Goal: Use online tool/utility: Utilize a website feature to perform a specific function

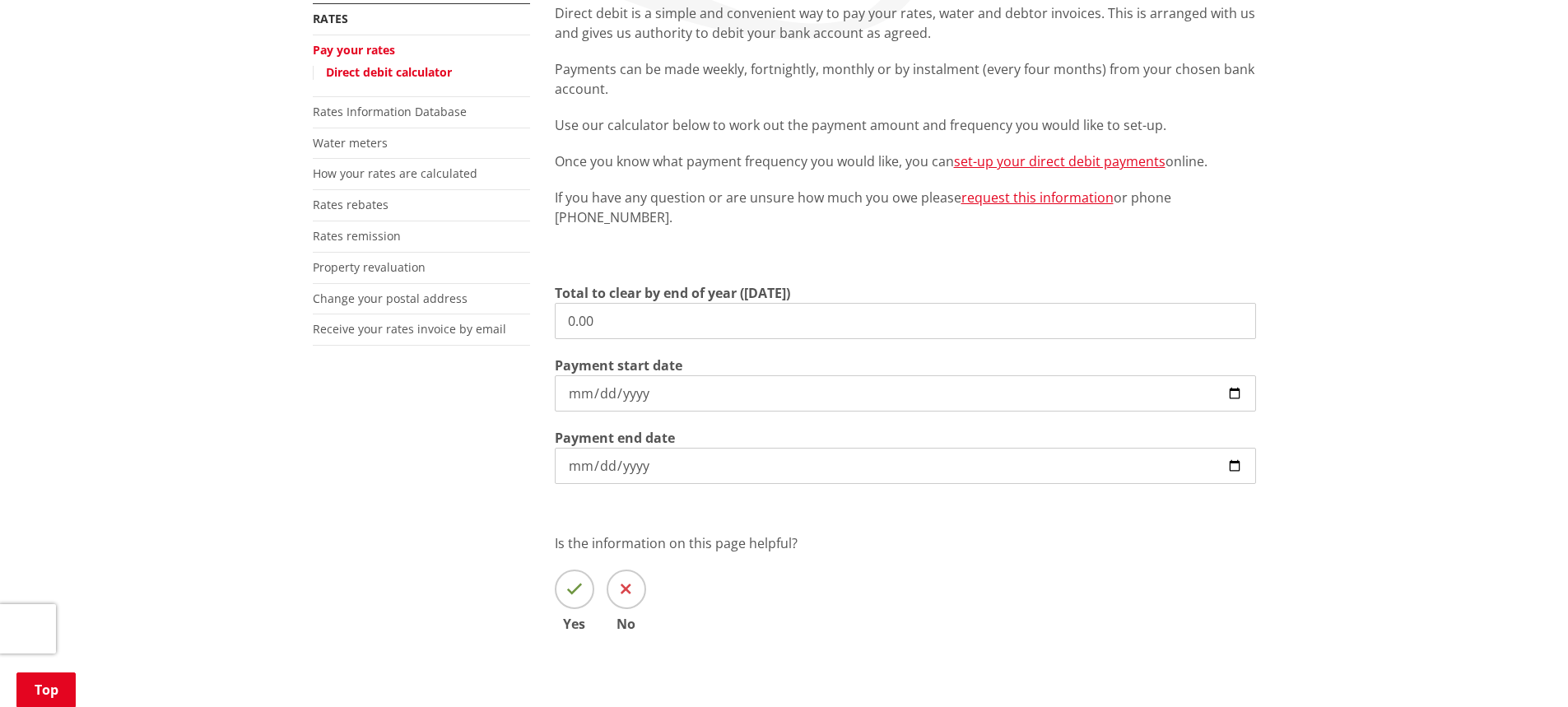
scroll to position [330, 0]
drag, startPoint x: 641, startPoint y: 331, endPoint x: 446, endPoint y: 306, distance: 196.6
click at [436, 317] on div "More from this section Rates Pay your rates Direct debit calculator Rates Infor…" at bounding box center [784, 342] width 968 height 677
click at [684, 332] on input "0.00" at bounding box center [905, 321] width 702 height 36
click at [640, 318] on input "0.00" at bounding box center [905, 321] width 702 height 36
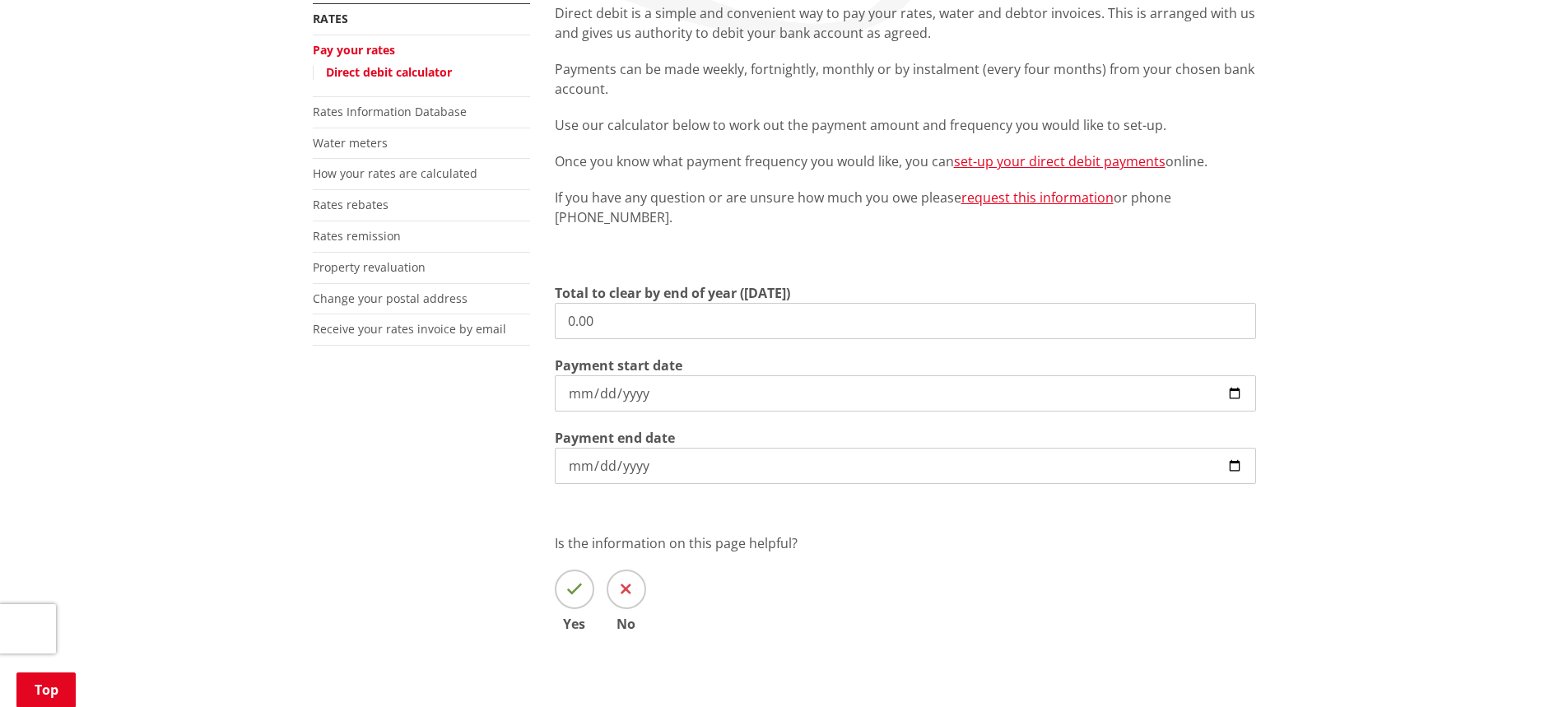
drag, startPoint x: 640, startPoint y: 318, endPoint x: 544, endPoint y: 314, distance: 96.1
click at [544, 314] on div "Direct debit is a simple and convenient way to pay your rates, water and debtor…" at bounding box center [904, 342] width 726 height 677
type input "643.24"
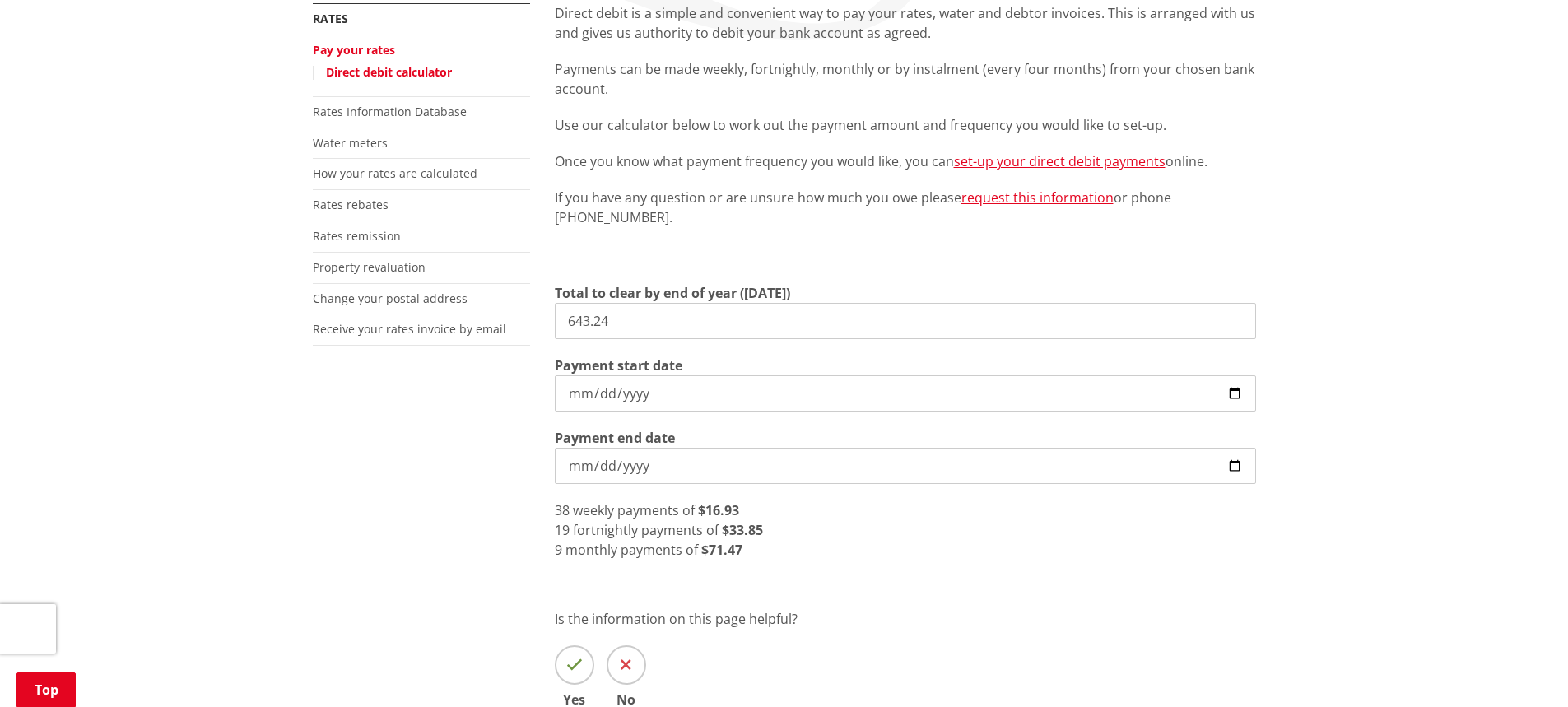
click at [1241, 400] on input "2025-10-10" at bounding box center [905, 393] width 702 height 36
type input "[DATE]"
click at [762, 546] on div "8 monthly payments of $80.41" at bounding box center [905, 550] width 702 height 20
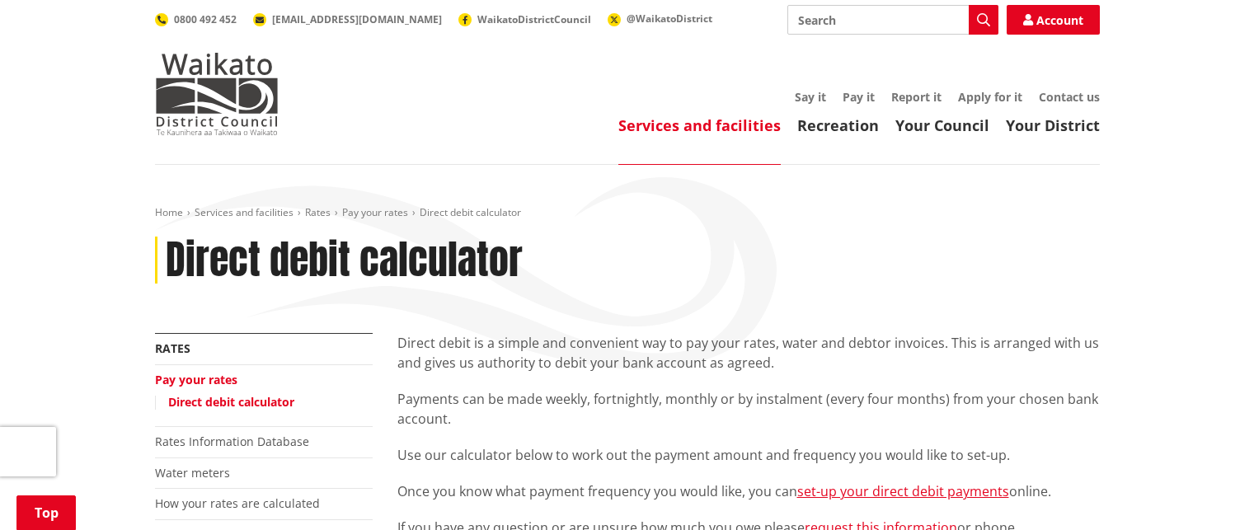
scroll to position [495, 0]
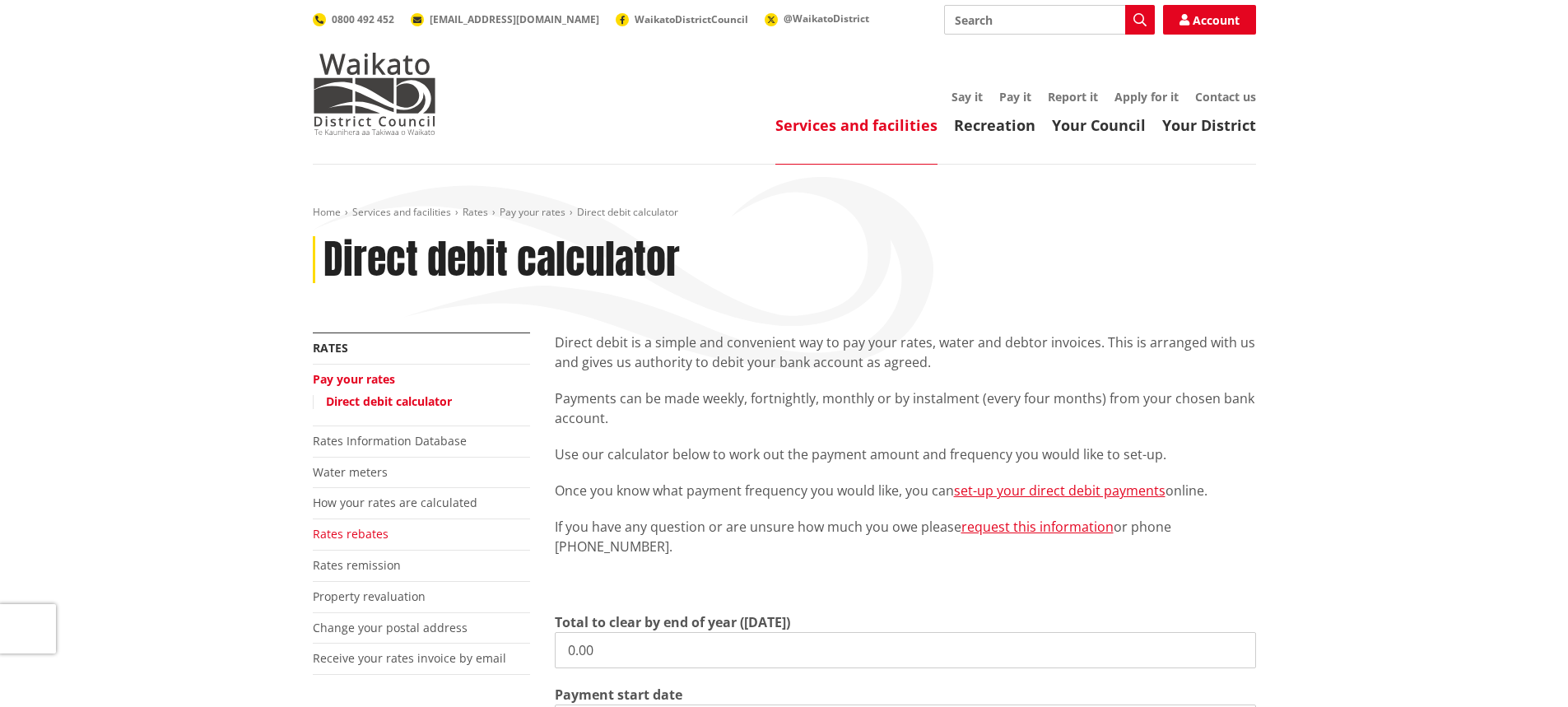
click at [365, 540] on link "Rates rebates" at bounding box center [350, 534] width 76 height 16
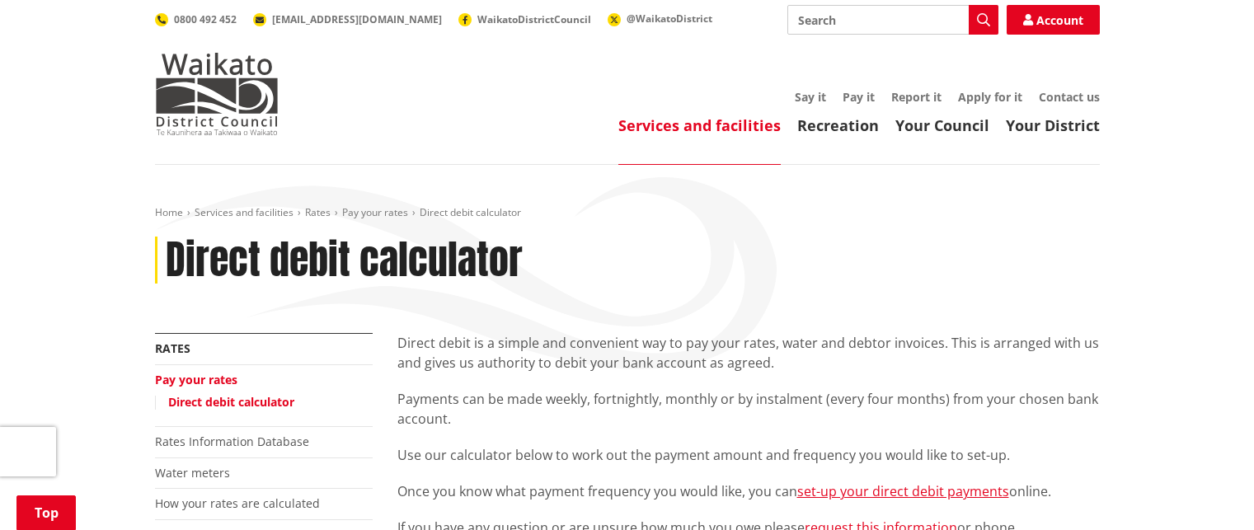
scroll to position [330, 0]
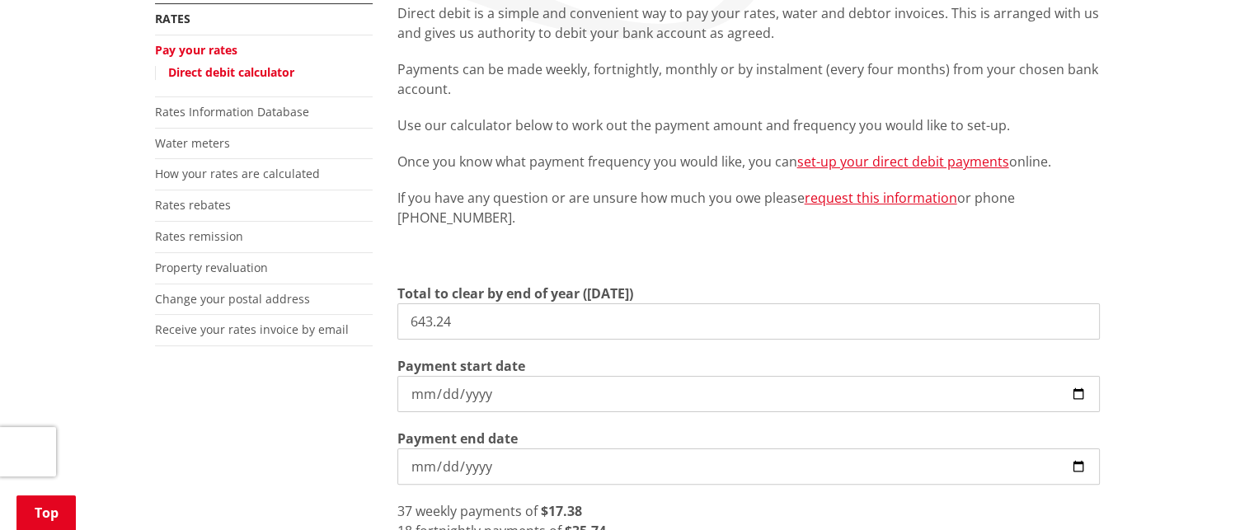
click at [475, 322] on input "643.24" at bounding box center [748, 321] width 703 height 36
drag, startPoint x: 474, startPoint y: 334, endPoint x: 295, endPoint y: 327, distance: 179.0
click at [295, 327] on div "More from this section Rates Pay your rates Direct debit calculator Rates Infor…" at bounding box center [628, 380] width 970 height 754
click at [521, 303] on label "Total to clear by end of year ([DATE])" at bounding box center [515, 294] width 236 height 20
click at [521, 303] on input "643.24" at bounding box center [748, 321] width 703 height 36
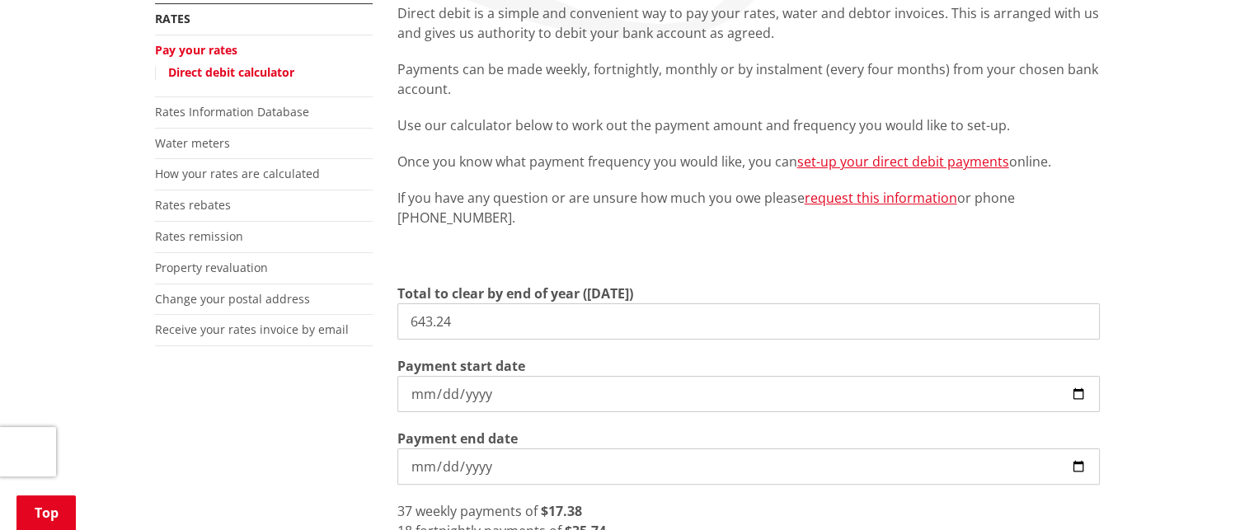
click at [524, 313] on input "643.24" at bounding box center [748, 321] width 703 height 36
drag, startPoint x: 531, startPoint y: 322, endPoint x: 219, endPoint y: 325, distance: 311.7
click at [219, 325] on div "More from this section Rates Pay your rates Direct debit calculator Rates Infor…" at bounding box center [628, 380] width 970 height 754
drag, startPoint x: 511, startPoint y: 326, endPoint x: 298, endPoint y: 326, distance: 212.7
click at [298, 326] on div "More from this section Rates Pay your rates Direct debit calculator Rates Infor…" at bounding box center [628, 380] width 970 height 754
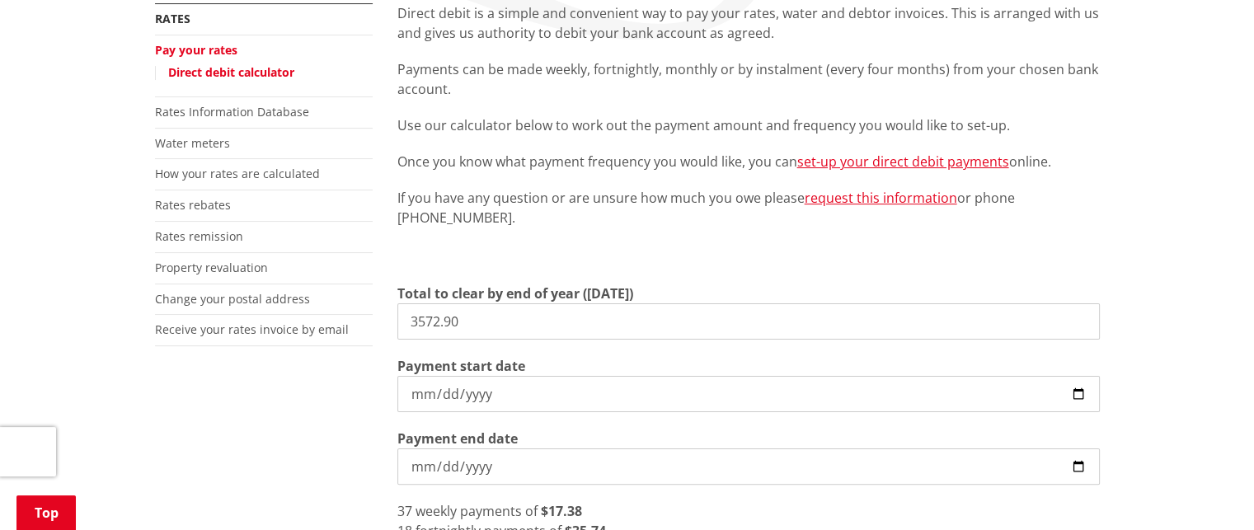
type input "3,572.90"
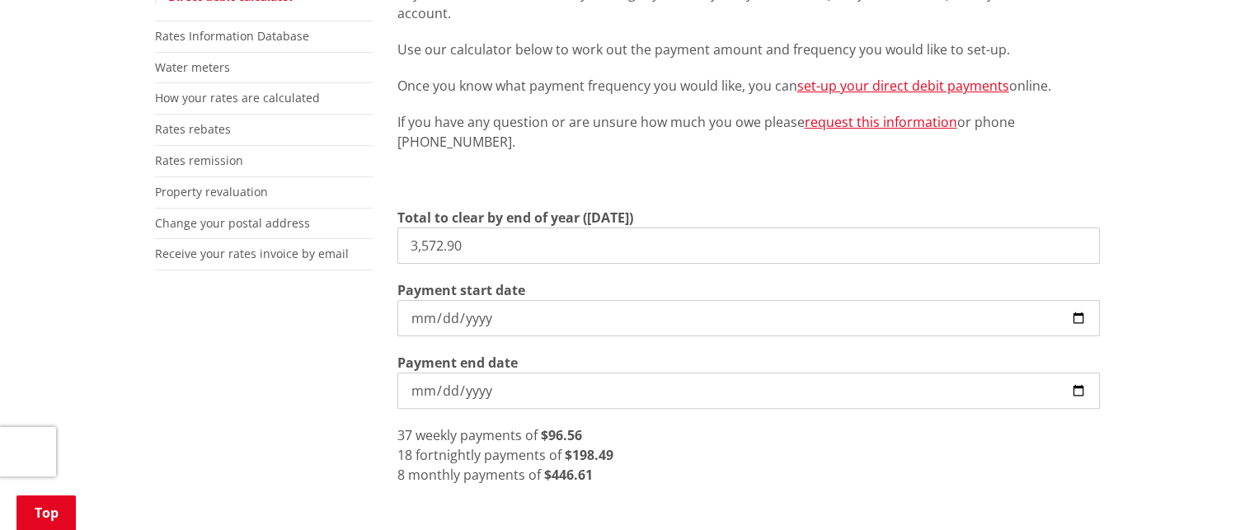
scroll to position [495, 0]
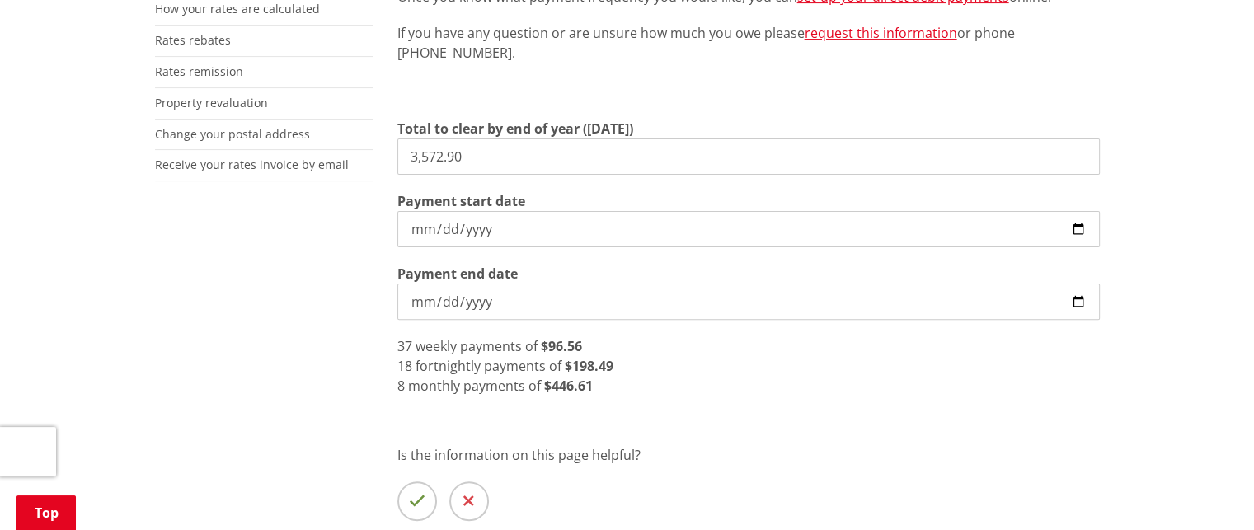
click at [475, 296] on input "[DATE]" at bounding box center [748, 302] width 703 height 36
click at [443, 304] on input "[DATE]" at bounding box center [748, 302] width 703 height 36
click at [475, 299] on input "[DATE]" at bounding box center [748, 302] width 703 height 36
click at [445, 303] on input "[DATE]" at bounding box center [748, 302] width 703 height 36
click at [414, 300] on input "Payment end date" at bounding box center [748, 302] width 703 height 36
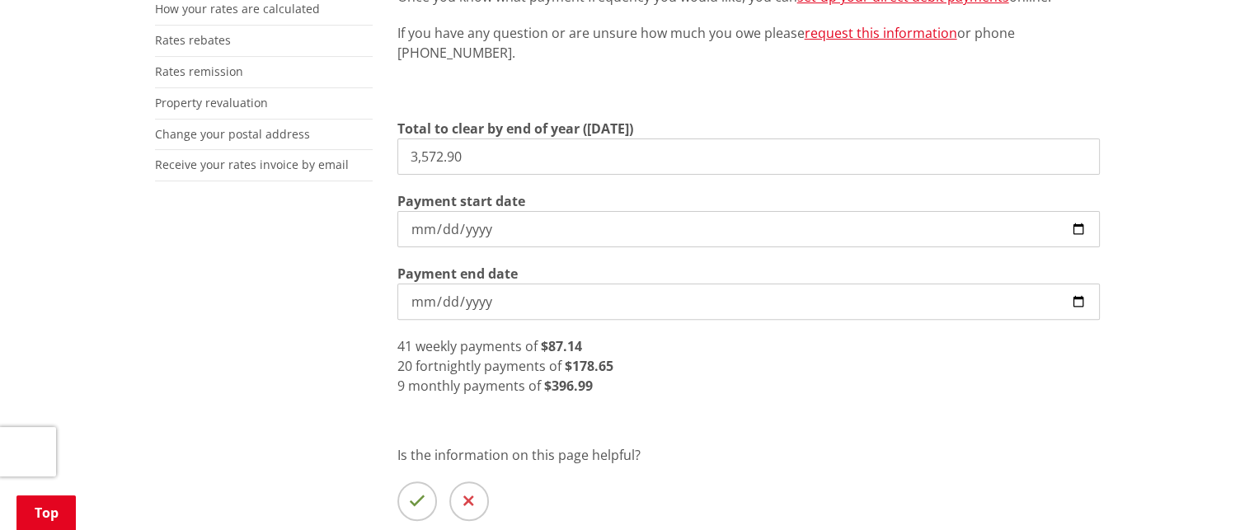
click at [676, 214] on input "[DATE]" at bounding box center [748, 229] width 703 height 36
click at [772, 383] on div "9 monthly payments of $396.99" at bounding box center [748, 386] width 703 height 20
click at [735, 361] on div "20 fortnightly payments of $178.65" at bounding box center [748, 366] width 703 height 20
click at [591, 296] on input "2026-07-31" at bounding box center [748, 302] width 703 height 36
click at [442, 299] on input "2026-07-31" at bounding box center [748, 302] width 703 height 36
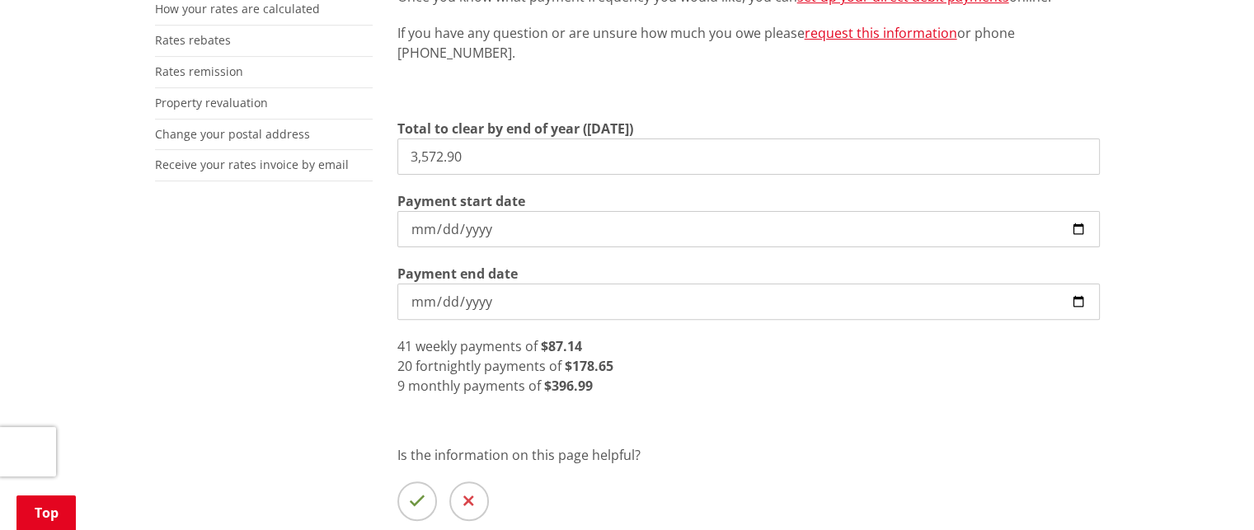
click at [406, 306] on input "2026-07-31" at bounding box center [748, 302] width 703 height 36
click at [404, 302] on input "2026-07-31" at bounding box center [748, 302] width 703 height 36
click at [409, 300] on input "2026-07-31" at bounding box center [748, 302] width 703 height 36
click at [472, 228] on input "[DATE]" at bounding box center [748, 229] width 703 height 36
click at [422, 303] on input "2026-07-31" at bounding box center [748, 302] width 703 height 36
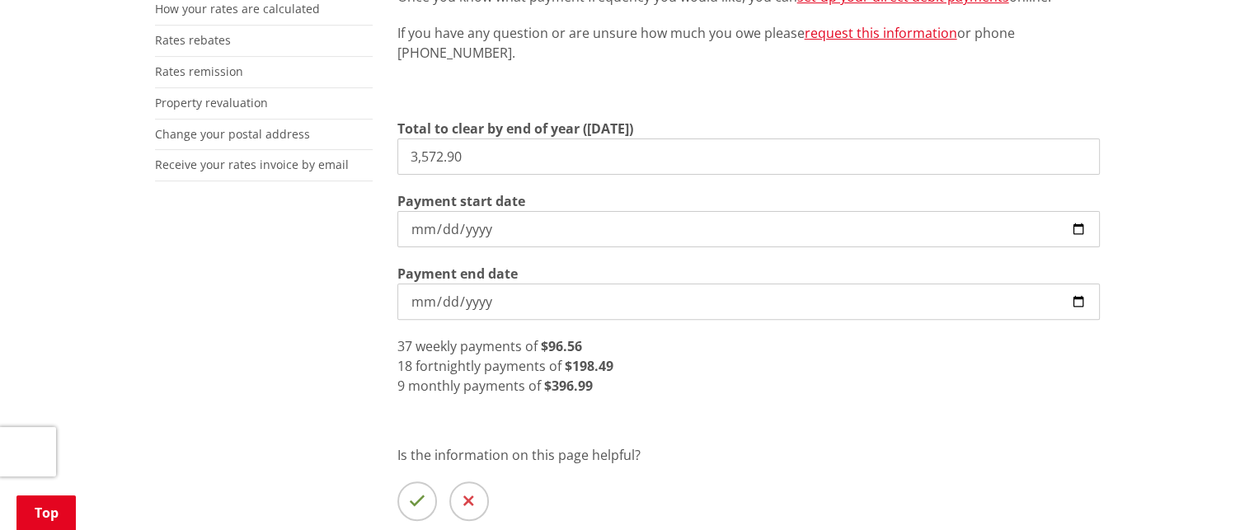
type input "2026-07-30"
click at [405, 298] on input "Payment end date" at bounding box center [748, 302] width 703 height 36
click at [432, 294] on input "Payment end date" at bounding box center [748, 302] width 703 height 36
click at [416, 305] on input "Payment end date" at bounding box center [748, 302] width 703 height 36
type input "202720-06-30"
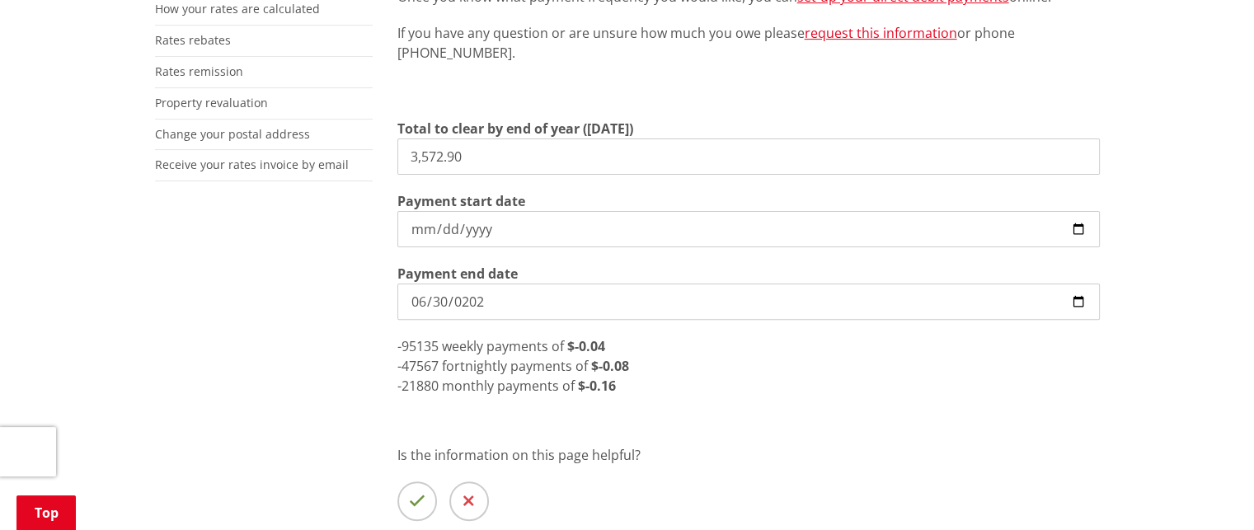
type input "[DATE]"
click at [430, 306] on input "[DATE]" at bounding box center [748, 302] width 703 height 36
click at [433, 301] on input "[DATE]" at bounding box center [748, 302] width 703 height 36
click at [432, 309] on input "Payment end date" at bounding box center [748, 302] width 703 height 36
click at [425, 303] on input "Payment end date" at bounding box center [748, 302] width 703 height 36
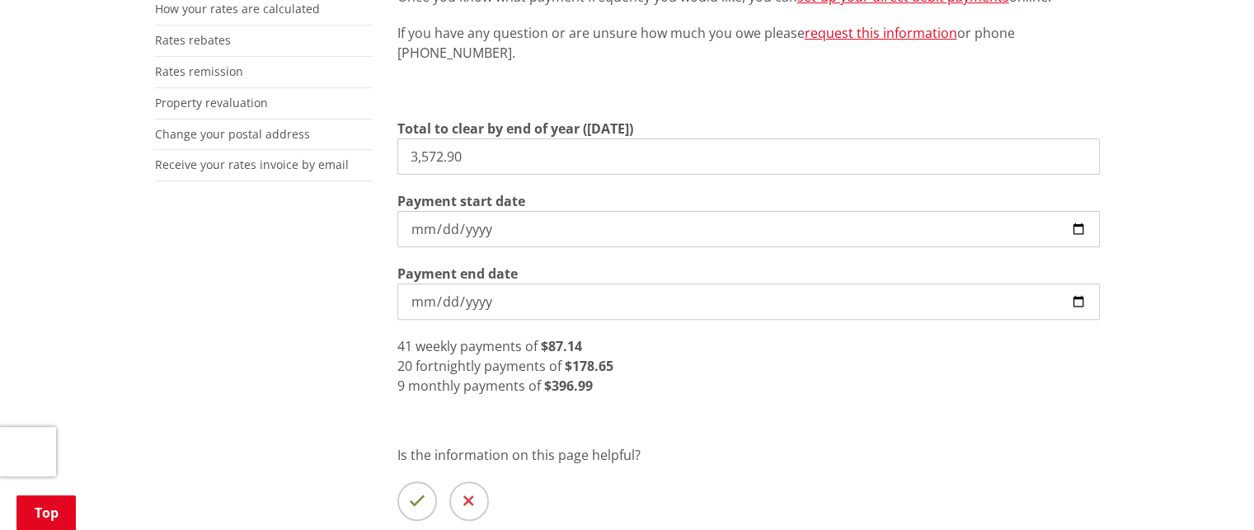
click at [696, 395] on div "9 monthly payments of $396.99" at bounding box center [748, 386] width 703 height 20
click at [578, 388] on strong "$396.99" at bounding box center [568, 386] width 49 height 18
click at [569, 304] on input "2026-07-31" at bounding box center [748, 302] width 703 height 36
click at [425, 296] on input "2026-07-31" at bounding box center [748, 302] width 703 height 36
type input "2026-07-30"
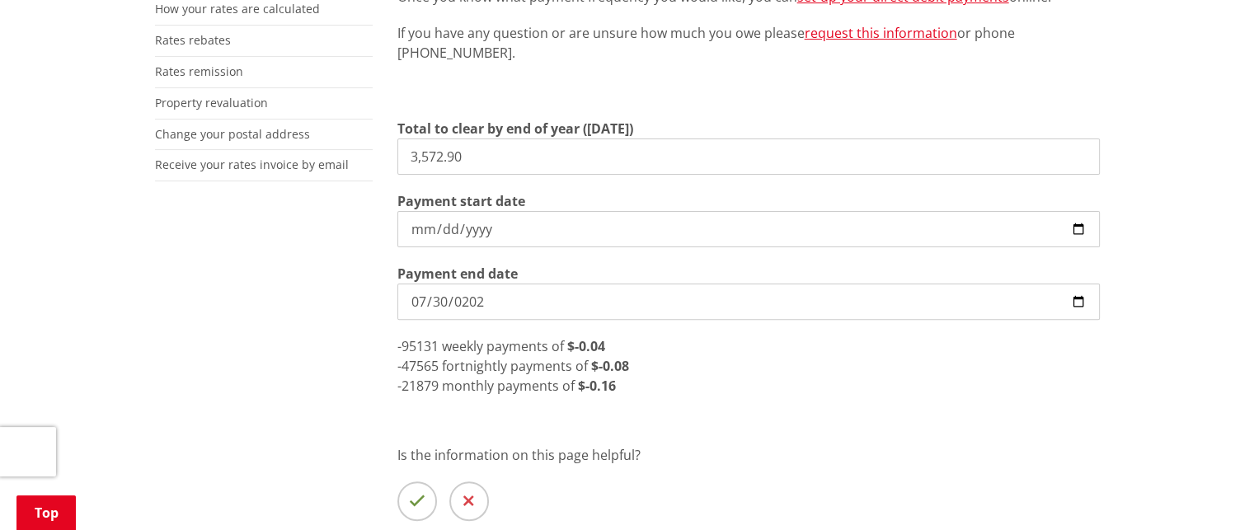
type input "2026-07-30"
drag, startPoint x: 706, startPoint y: 411, endPoint x: 730, endPoint y: 428, distance: 29.5
click at [720, 421] on div "Direct debit is a simple and convenient way to pay your rates, water and debtor…" at bounding box center [748, 215] width 727 height 754
